Goal: Register for event/course

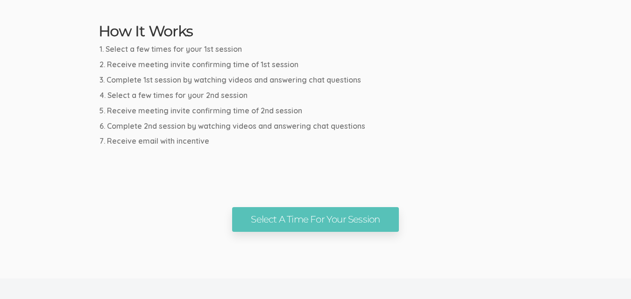
scroll to position [598, 0]
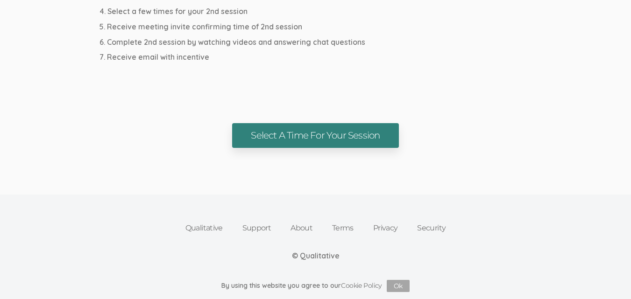
click at [247, 139] on link "Select A Time For Your Session" at bounding box center [315, 135] width 166 height 25
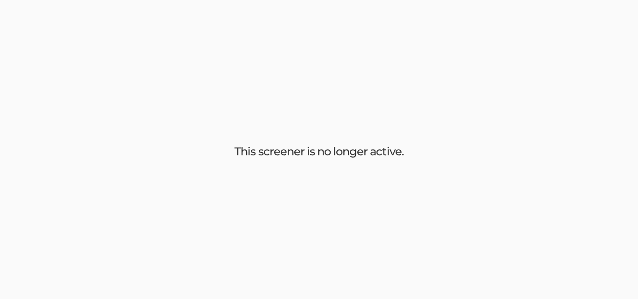
click at [298, 94] on div "This screener is no longer active." at bounding box center [319, 149] width 638 height 299
click at [328, 101] on div "This screener is no longer active." at bounding box center [319, 149] width 638 height 299
click at [399, 92] on div "This screener is no longer active." at bounding box center [319, 149] width 638 height 299
